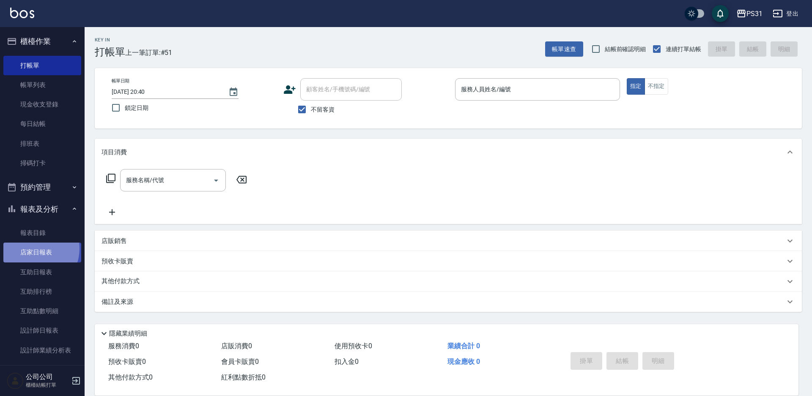
click at [35, 249] on link "店家日報表" at bounding box center [42, 252] width 78 height 19
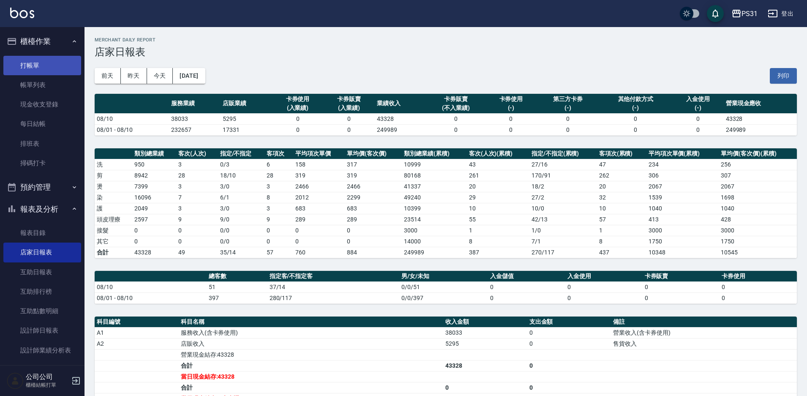
click at [49, 64] on link "打帳單" at bounding box center [42, 65] width 78 height 19
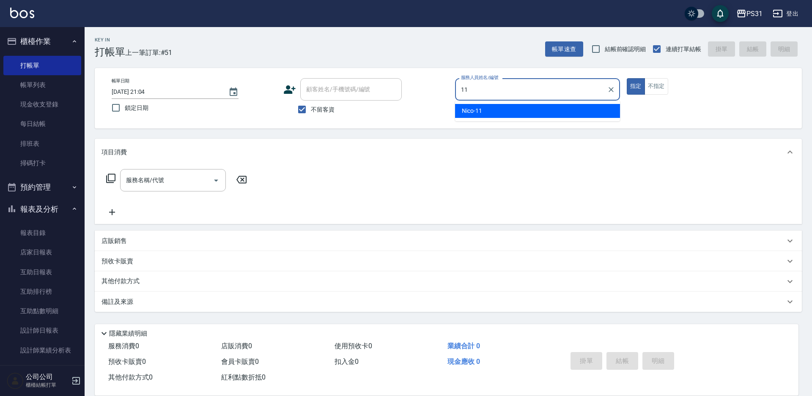
type input "Nico-11"
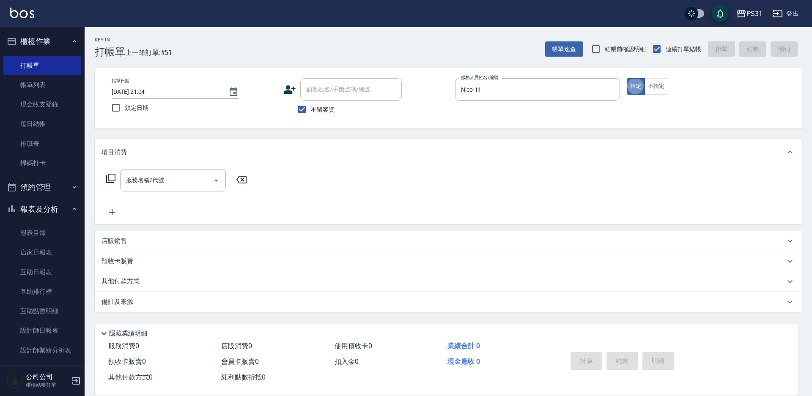
type button "true"
click at [112, 177] on icon at bounding box center [111, 178] width 10 height 10
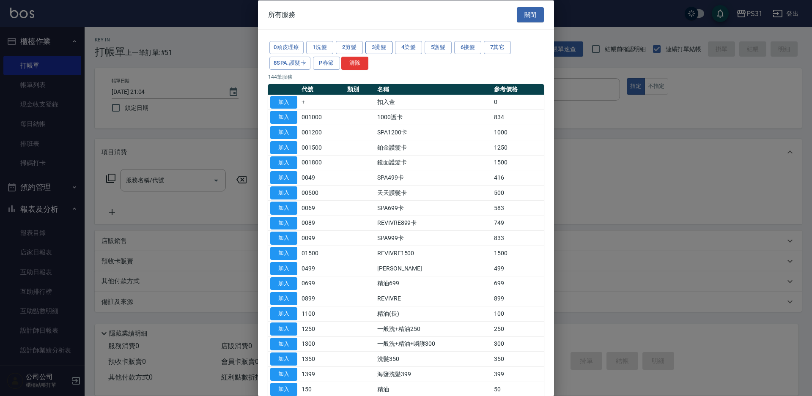
click at [381, 53] on button "3燙髮" at bounding box center [378, 47] width 27 height 13
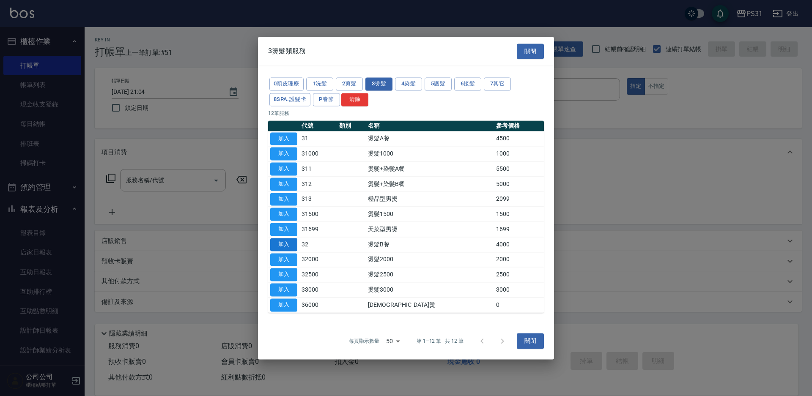
click at [285, 244] on button "加入" at bounding box center [283, 244] width 27 height 13
type input "燙髮B餐(32)"
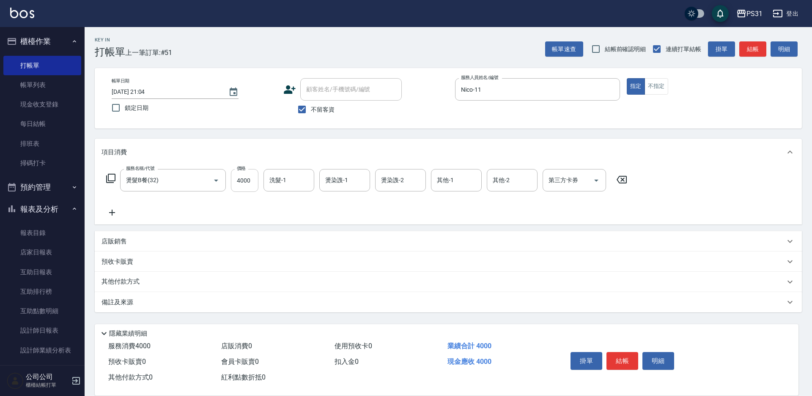
click at [245, 175] on input "4000" at bounding box center [244, 180] width 27 height 23
type input "3400"
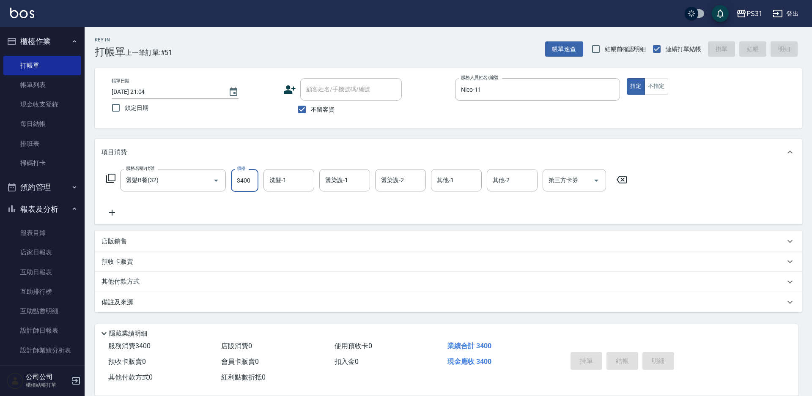
type input "2025/08/10 21:05"
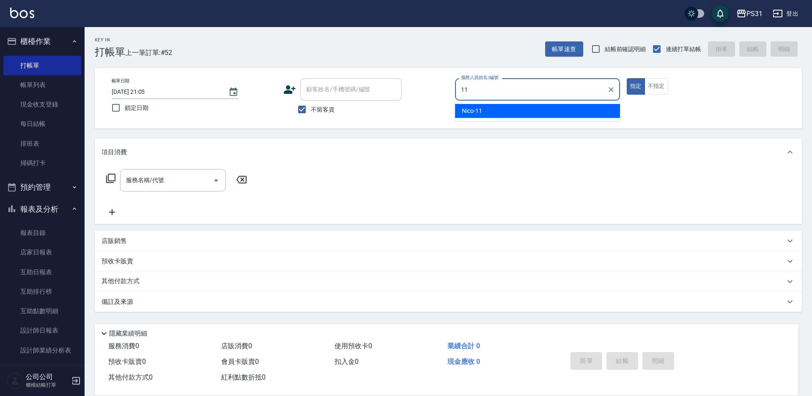
type input "Nico-11"
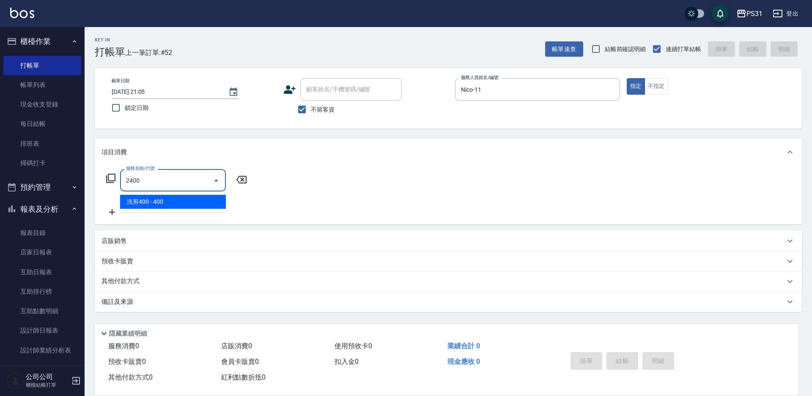
type input "洗剪400(2400)"
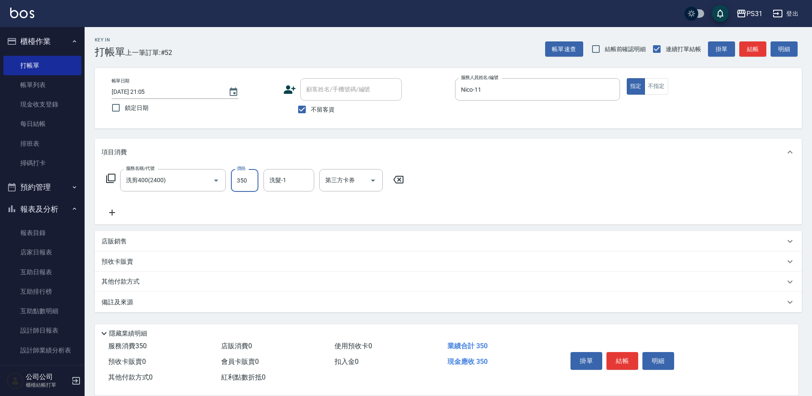
type input "350"
type input "豆豆-43"
click at [621, 355] on button "結帳" at bounding box center [622, 361] width 32 height 18
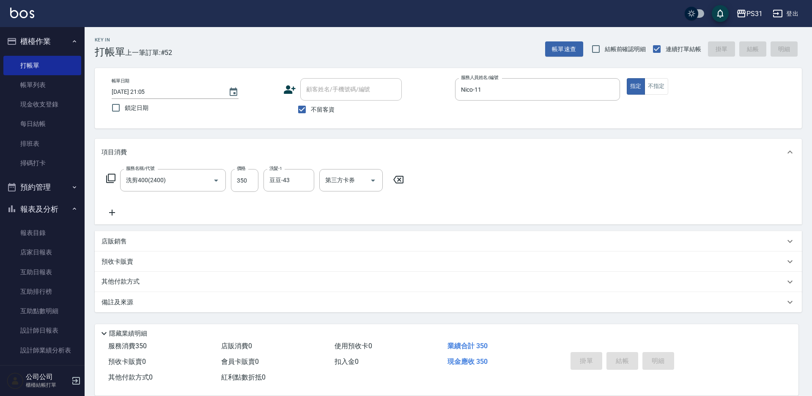
type input "2025/08/10 21:06"
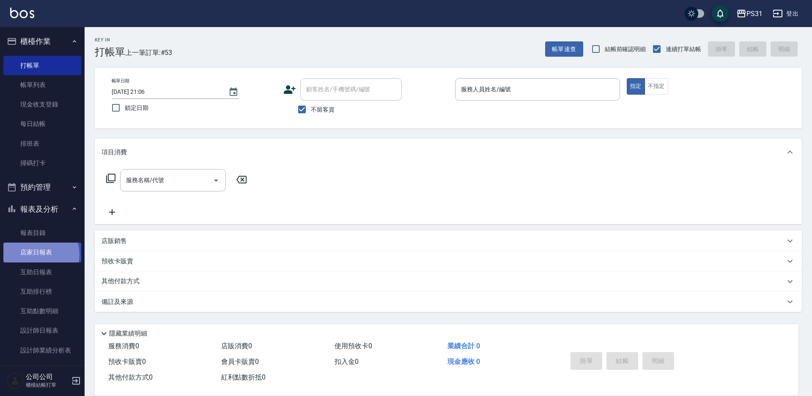
click at [39, 254] on link "店家日報表" at bounding box center [42, 252] width 78 height 19
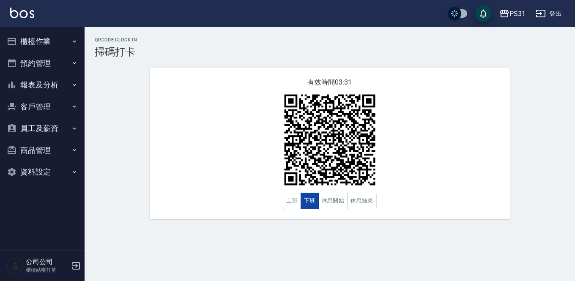
click at [306, 207] on button "下班" at bounding box center [310, 201] width 18 height 16
